Goal: Task Accomplishment & Management: Use online tool/utility

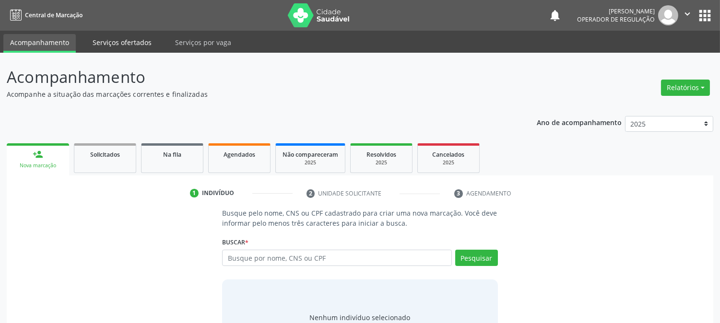
click at [129, 40] on link "Serviços ofertados" at bounding box center [122, 42] width 72 height 17
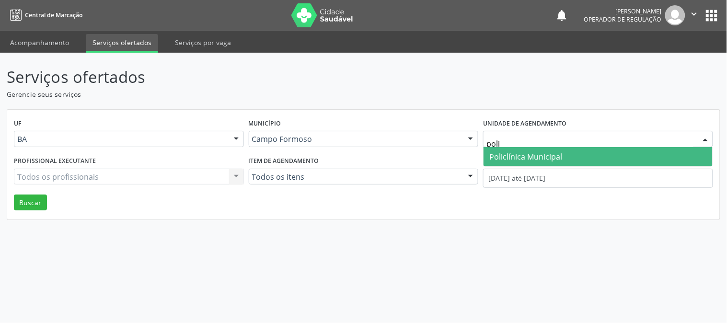
type input "polic"
click at [584, 159] on span "Policlínica Municipal" at bounding box center [598, 156] width 229 height 19
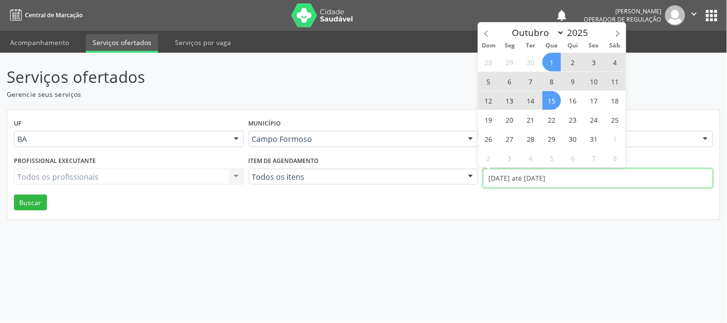
click at [584, 175] on input "01/10/2025 até 15/10/2025" at bounding box center [598, 178] width 230 height 19
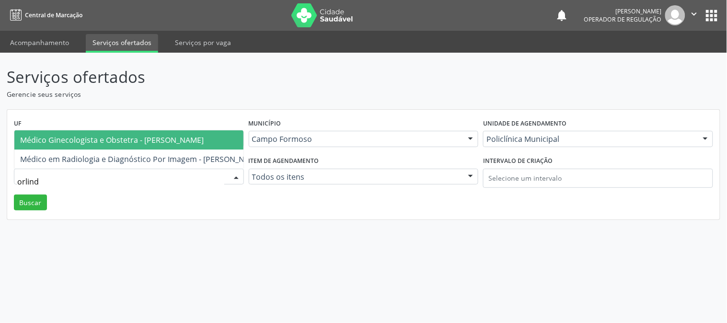
type input "orlindo"
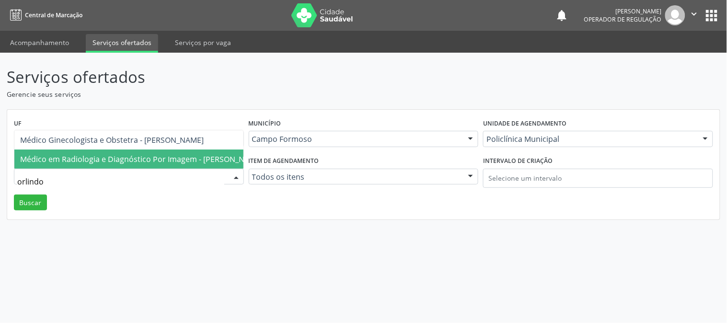
click at [141, 154] on span "Médico em Radiologia e Diagnóstico Por Imagem - Orlindo Carvalho dos Santos" at bounding box center [141, 159] width 243 height 11
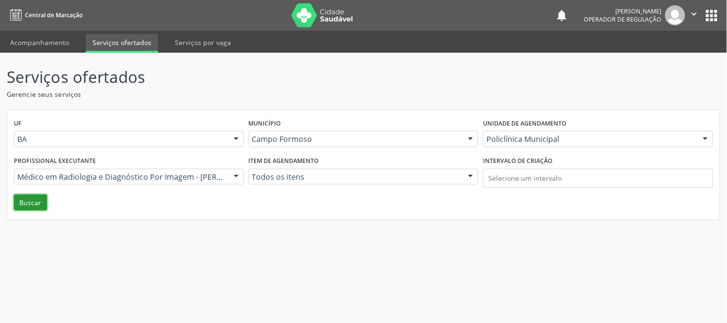
click at [24, 198] on button "Buscar" at bounding box center [30, 203] width 33 height 16
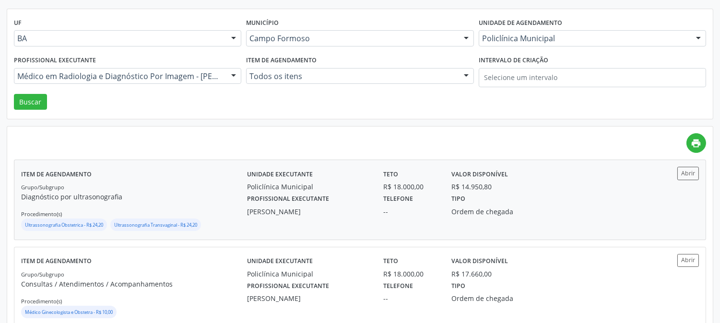
scroll to position [106, 0]
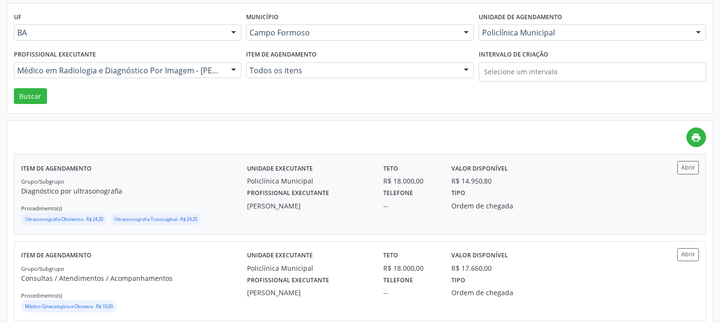
click at [354, 217] on div "Unidade executante Policlínica Municipal Teto R$ 18.000,00 Valor disponível R$ …" at bounding box center [444, 194] width 395 height 66
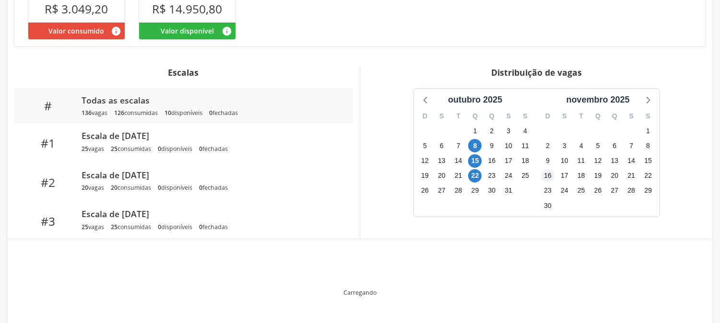
scroll to position [283, 0]
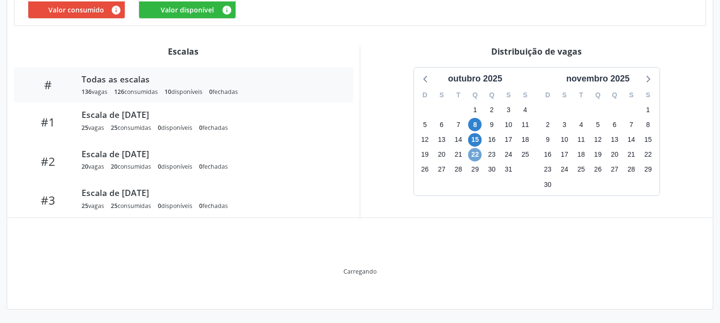
click at [479, 153] on span "22" at bounding box center [474, 154] width 13 height 13
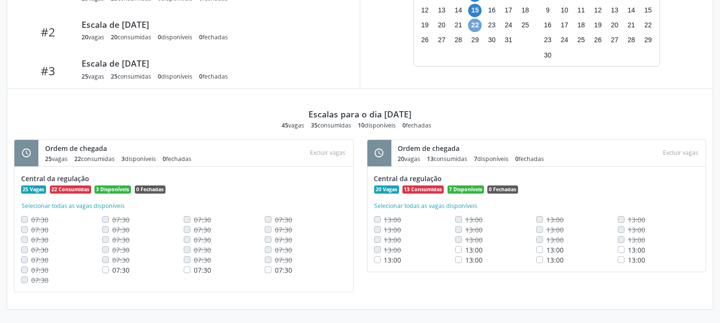
scroll to position [411, 0]
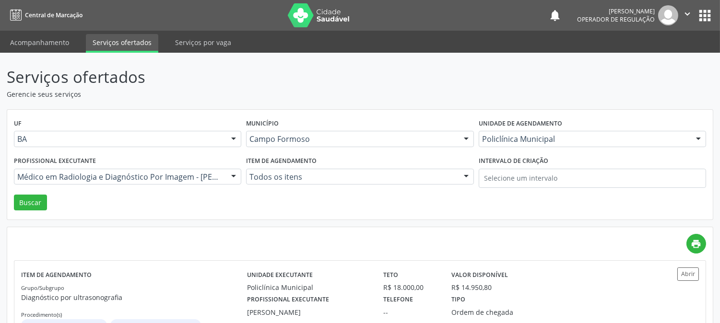
click at [689, 13] on icon "" at bounding box center [687, 14] width 11 height 11
click at [655, 55] on link "Sair" at bounding box center [663, 58] width 66 height 13
